Goal: Contribute content: Add original content to the website for others to see

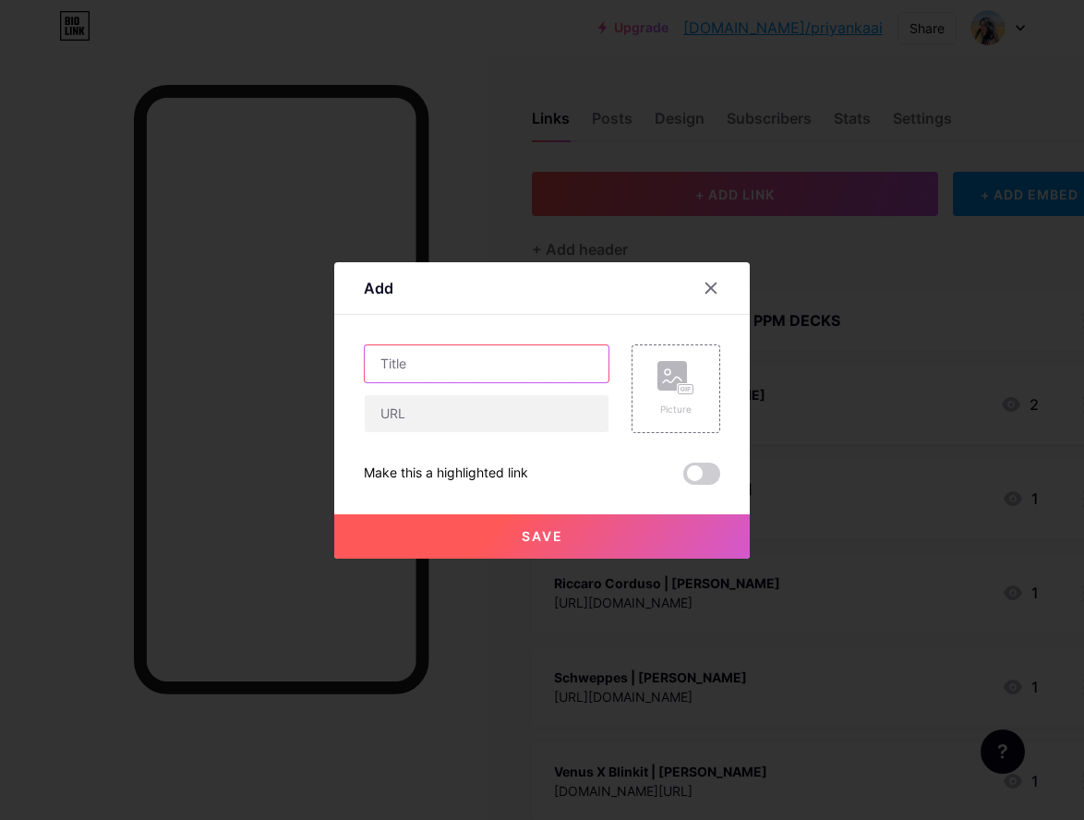
click at [467, 361] on input "text" at bounding box center [487, 363] width 244 height 37
click at [710, 296] on div at bounding box center [710, 288] width 33 height 33
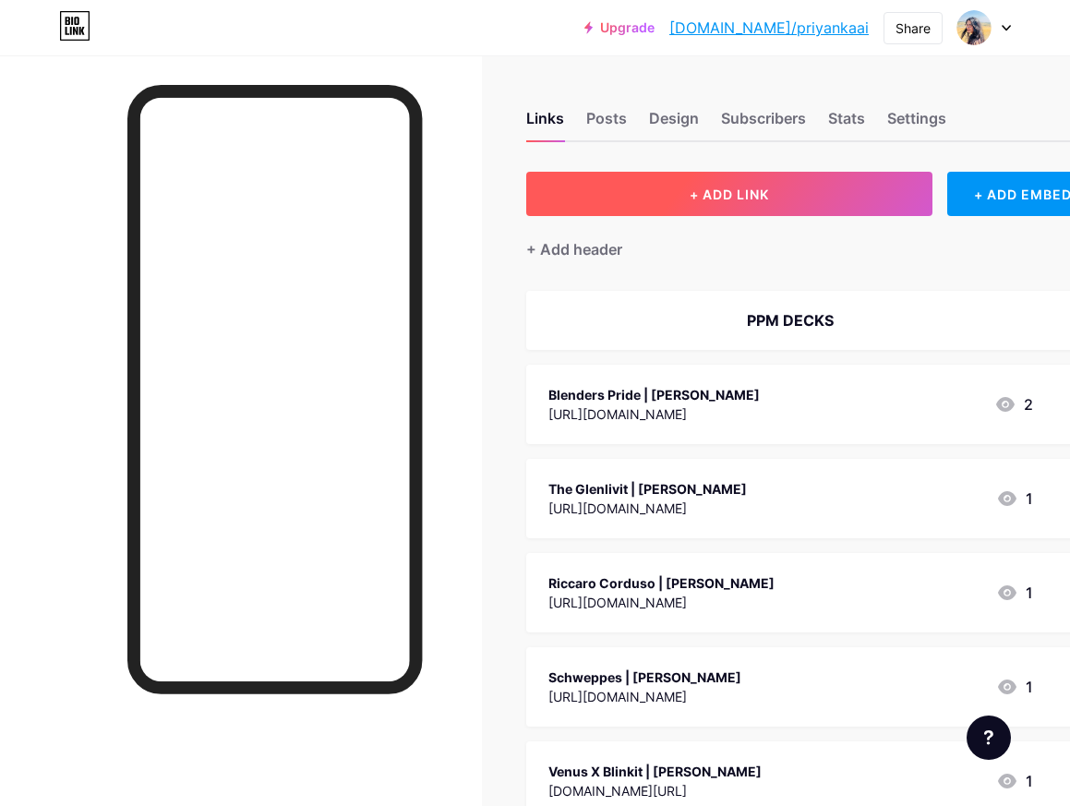
click at [777, 187] on button "+ ADD LINK" at bounding box center [729, 194] width 406 height 44
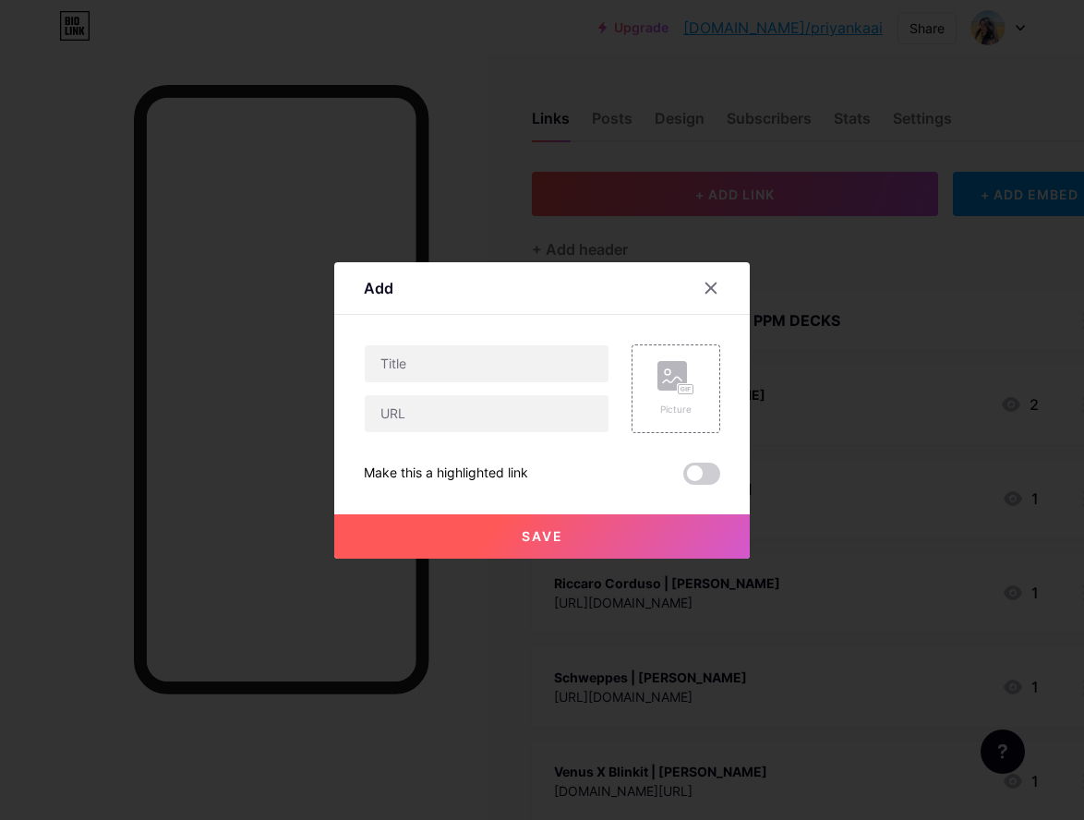
click at [442, 435] on div "Picture Make this a highlighted link Save" at bounding box center [542, 414] width 356 height 140
click at [445, 410] on input "text" at bounding box center [487, 413] width 244 height 37
paste input "[URL][DOMAIN_NAME]"
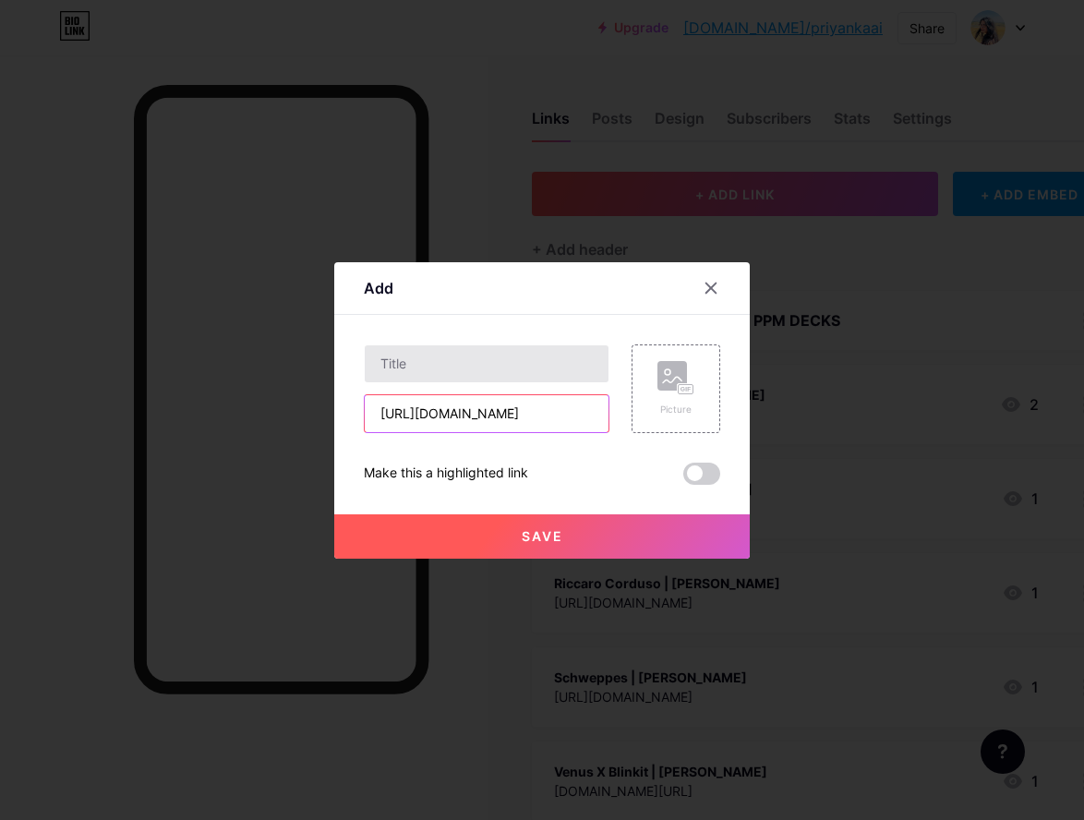
type input "[URL][DOMAIN_NAME]"
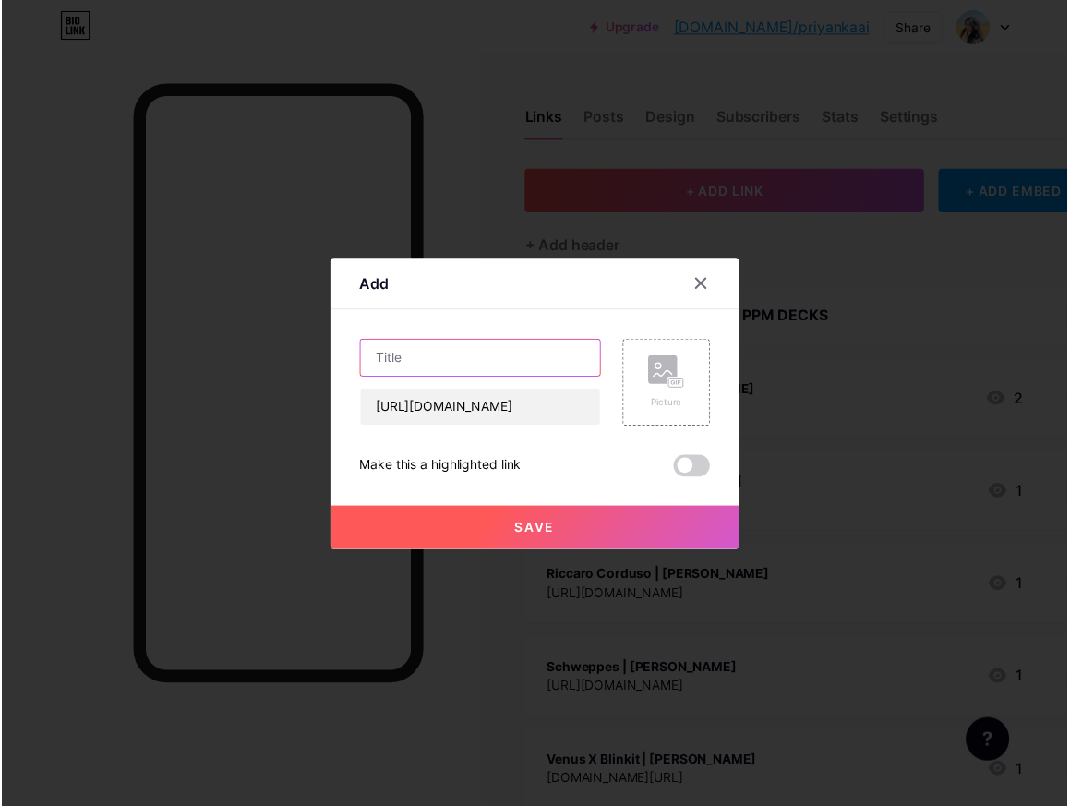
scroll to position [0, 0]
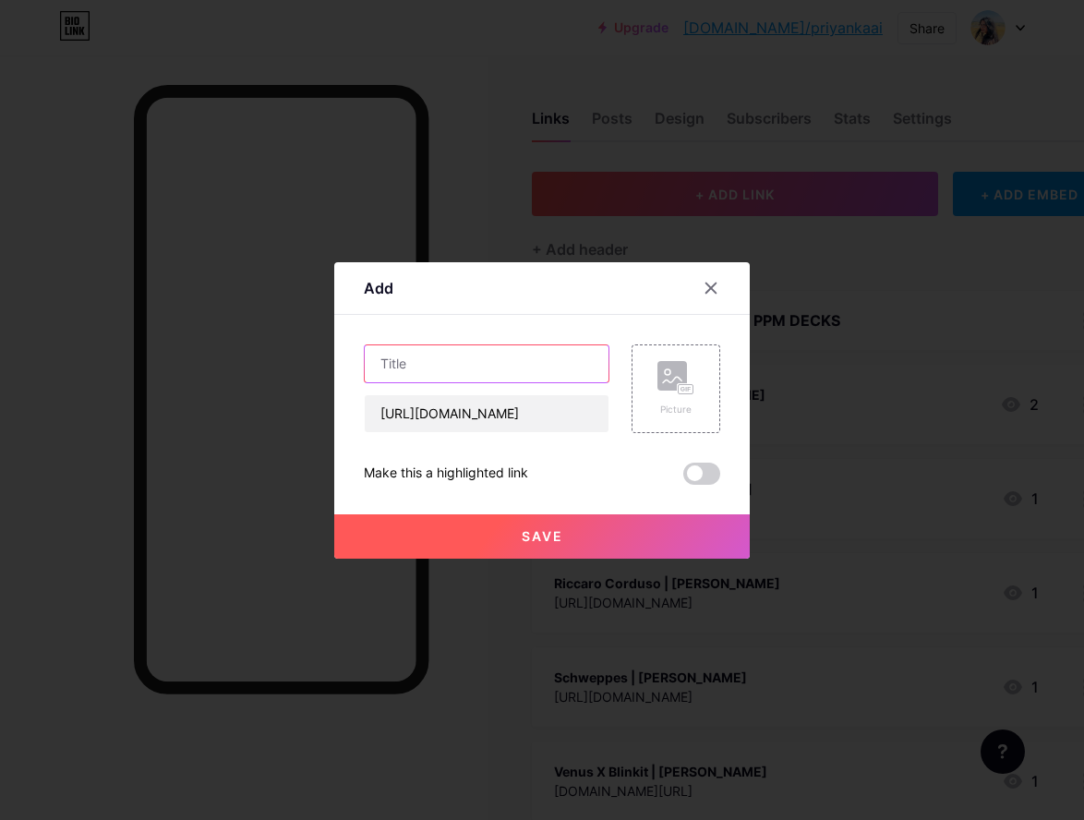
click at [517, 371] on input "text" at bounding box center [487, 363] width 244 height 37
type input "Hero Xoom 125 | [PERSON_NAME] [PERSON_NAME]"
click at [545, 525] on button "Save" at bounding box center [542, 536] width 416 height 44
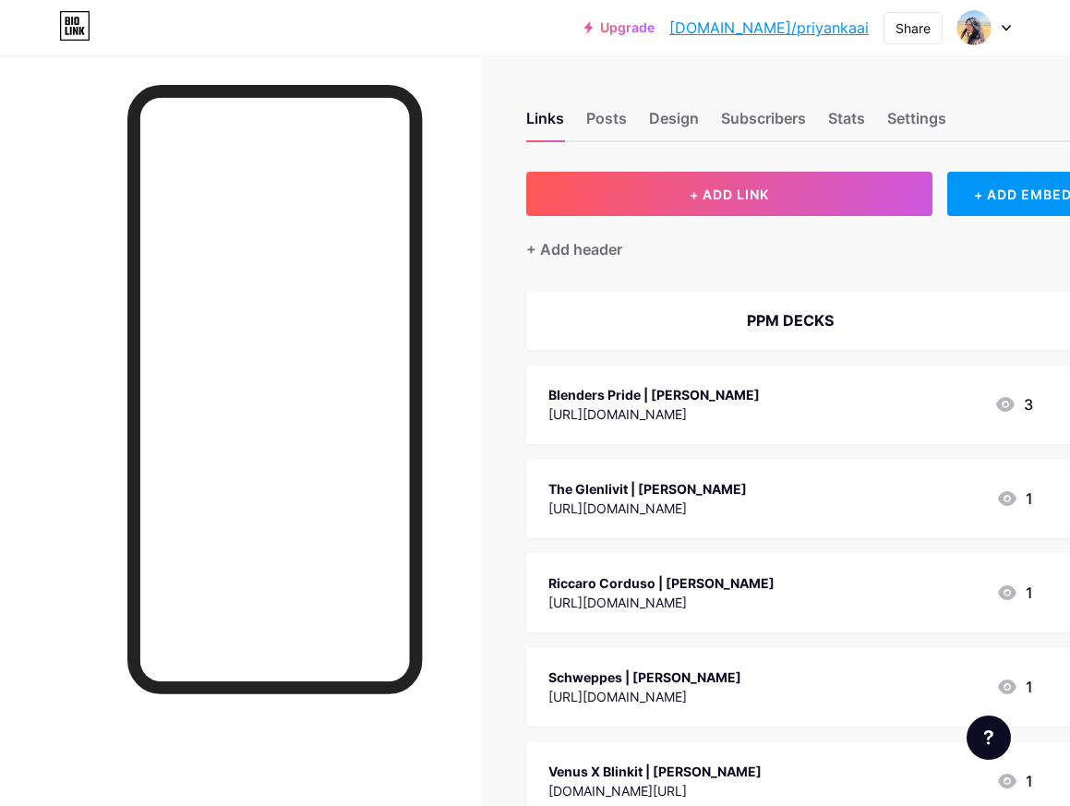
drag, startPoint x: 689, startPoint y: 377, endPoint x: 683, endPoint y: 518, distance: 141.4
click at [815, 482] on div "The Glenlivit | [PERSON_NAME] [URL][DOMAIN_NAME] 1" at bounding box center [791, 498] width 485 height 42
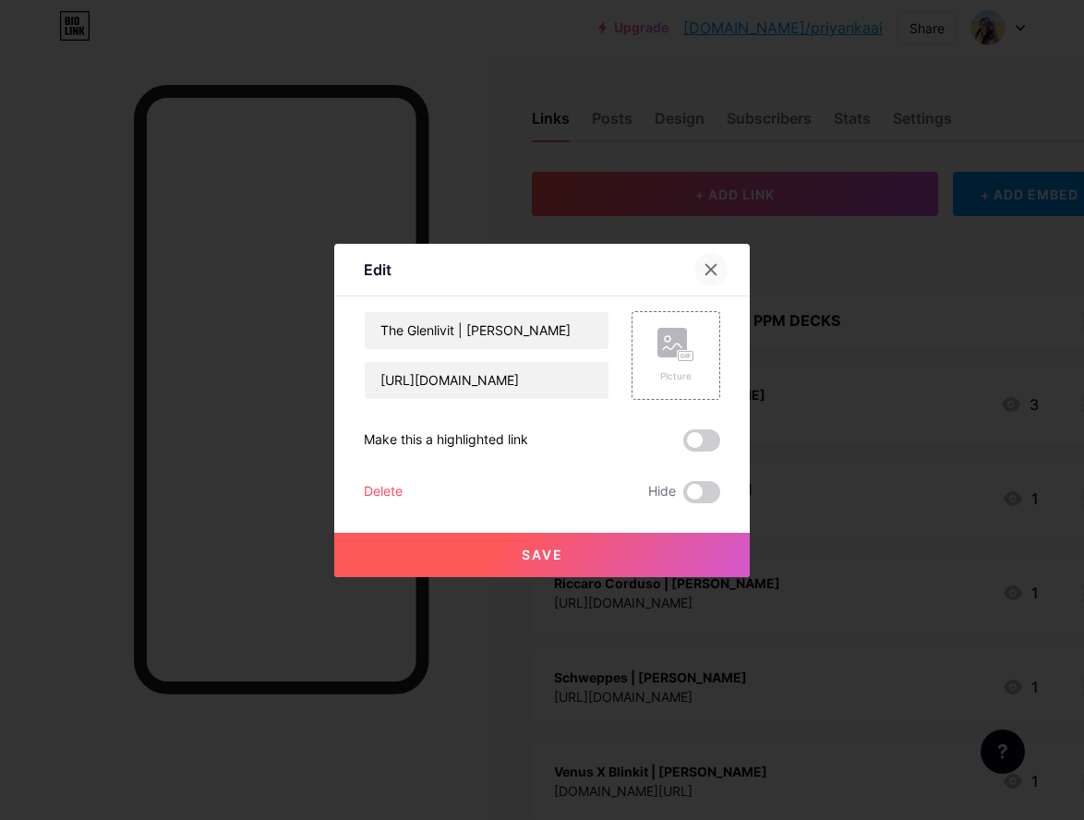
click at [697, 262] on div at bounding box center [710, 269] width 33 height 33
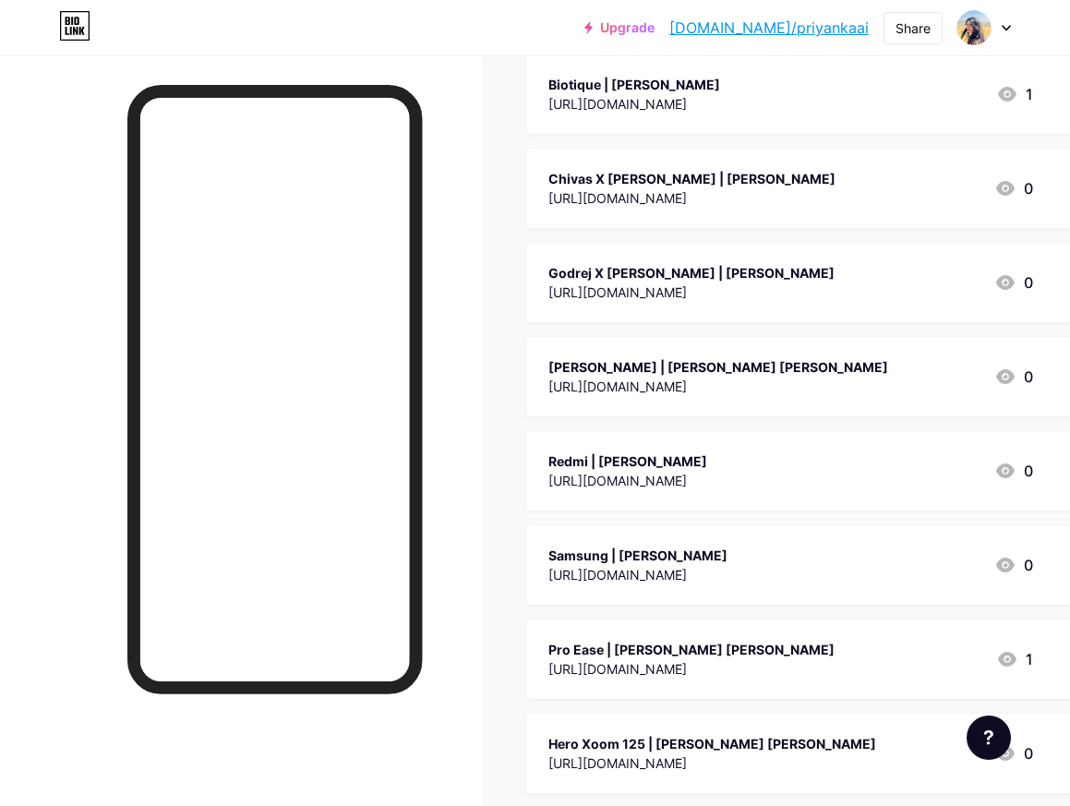
scroll to position [1077, 0]
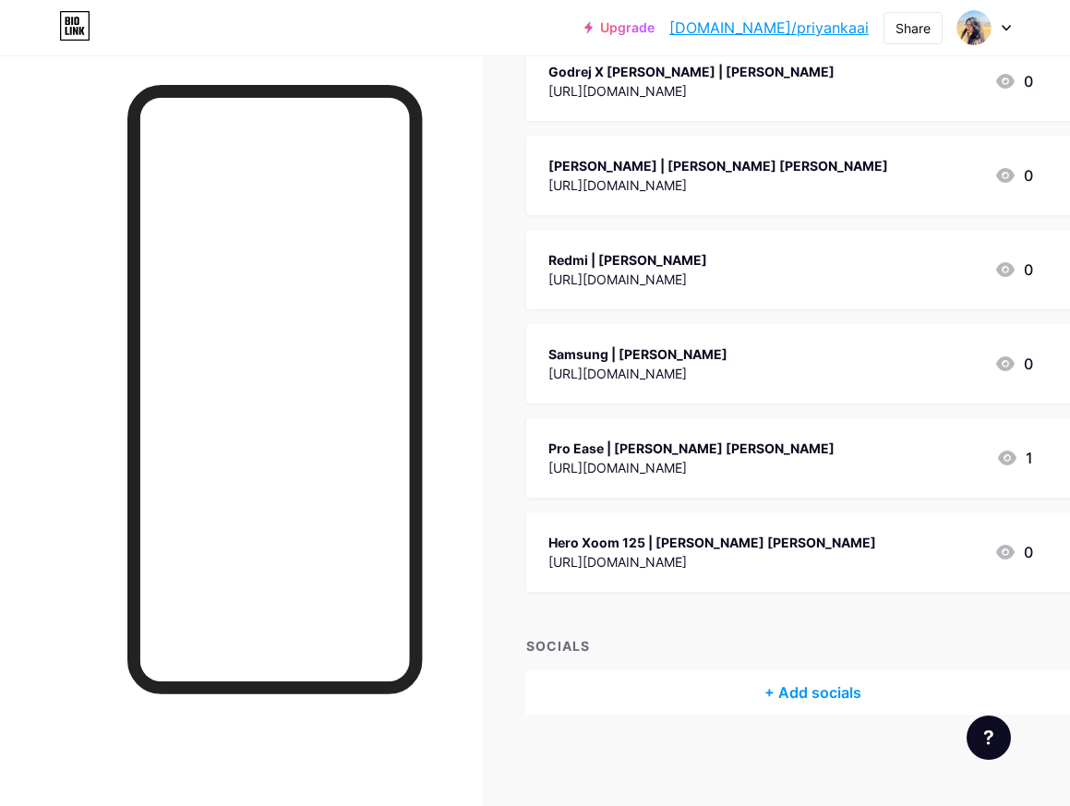
click at [734, 557] on div "[URL][DOMAIN_NAME]" at bounding box center [713, 561] width 328 height 19
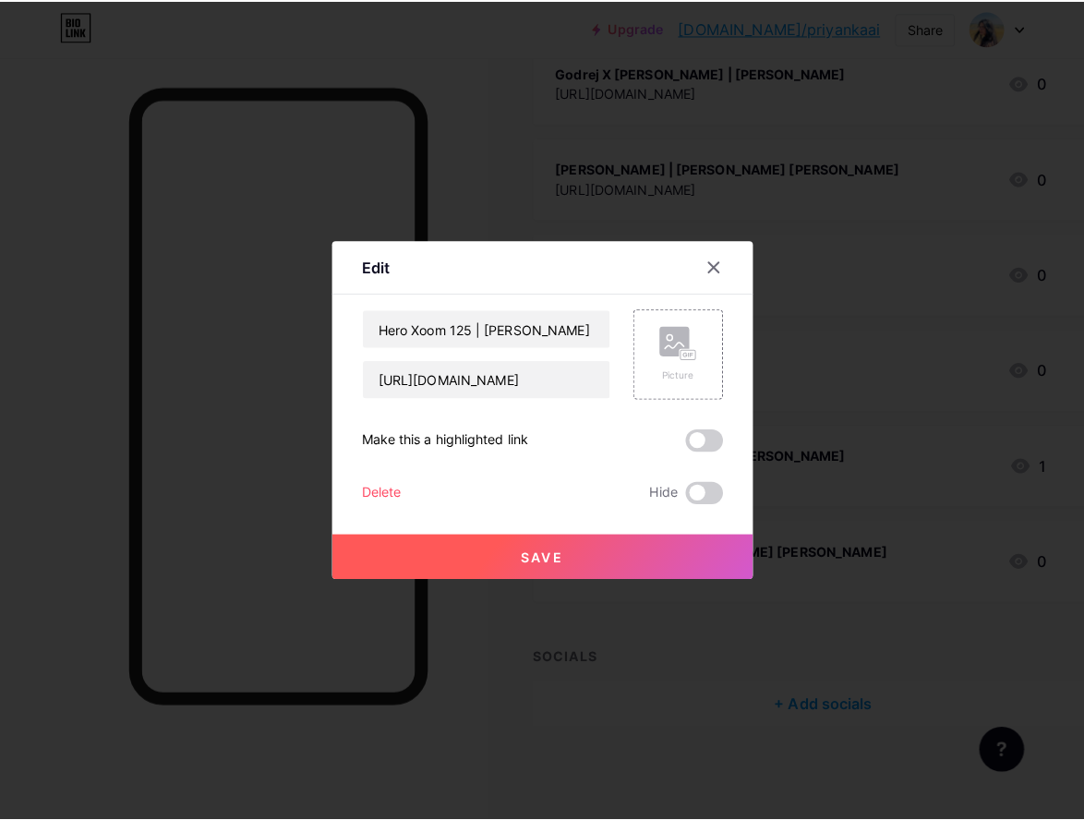
scroll to position [1063, 0]
